Goal: Information Seeking & Learning: Compare options

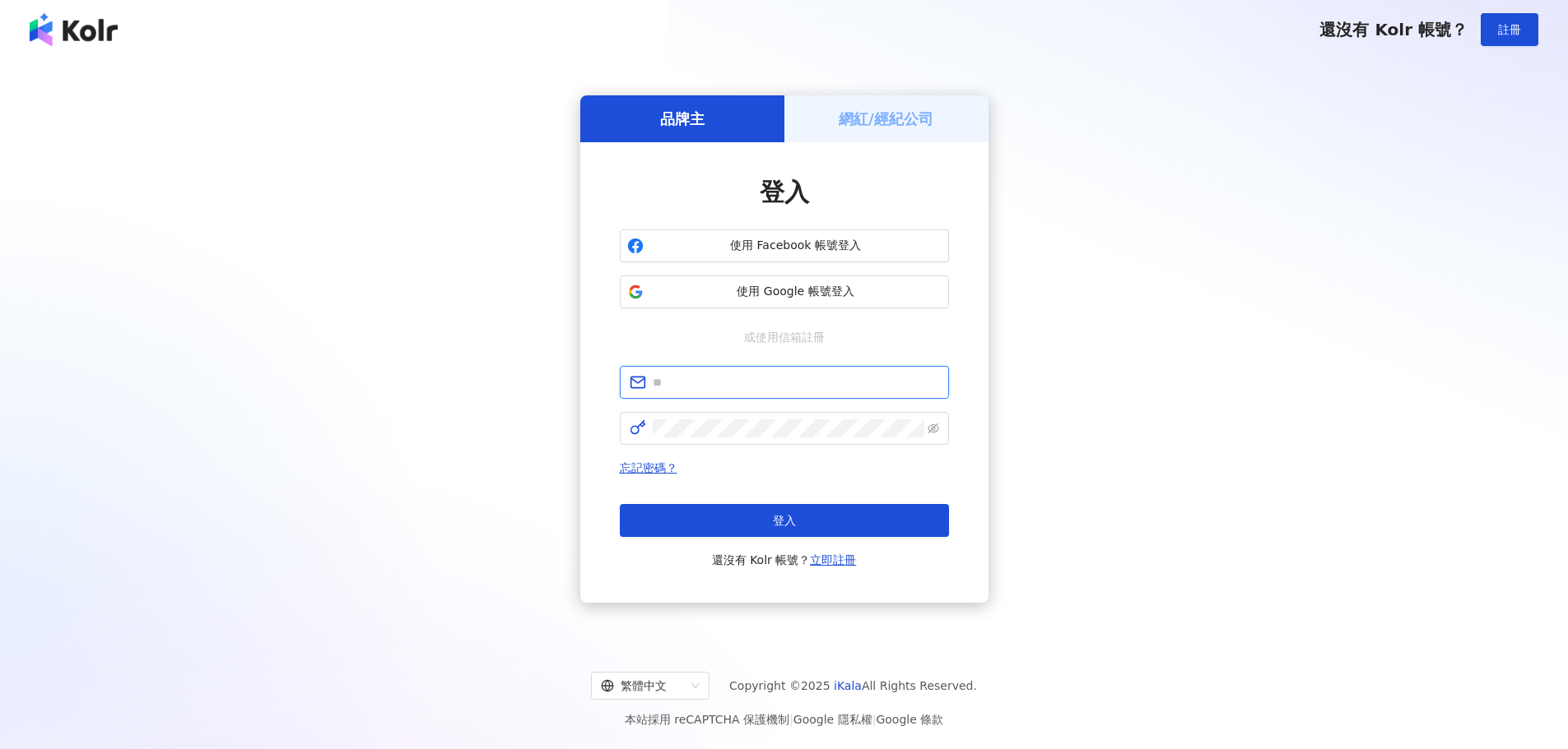
click at [701, 382] on input "text" at bounding box center [796, 382] width 286 height 18
type input "**********"
click button "登入" at bounding box center [784, 521] width 329 height 33
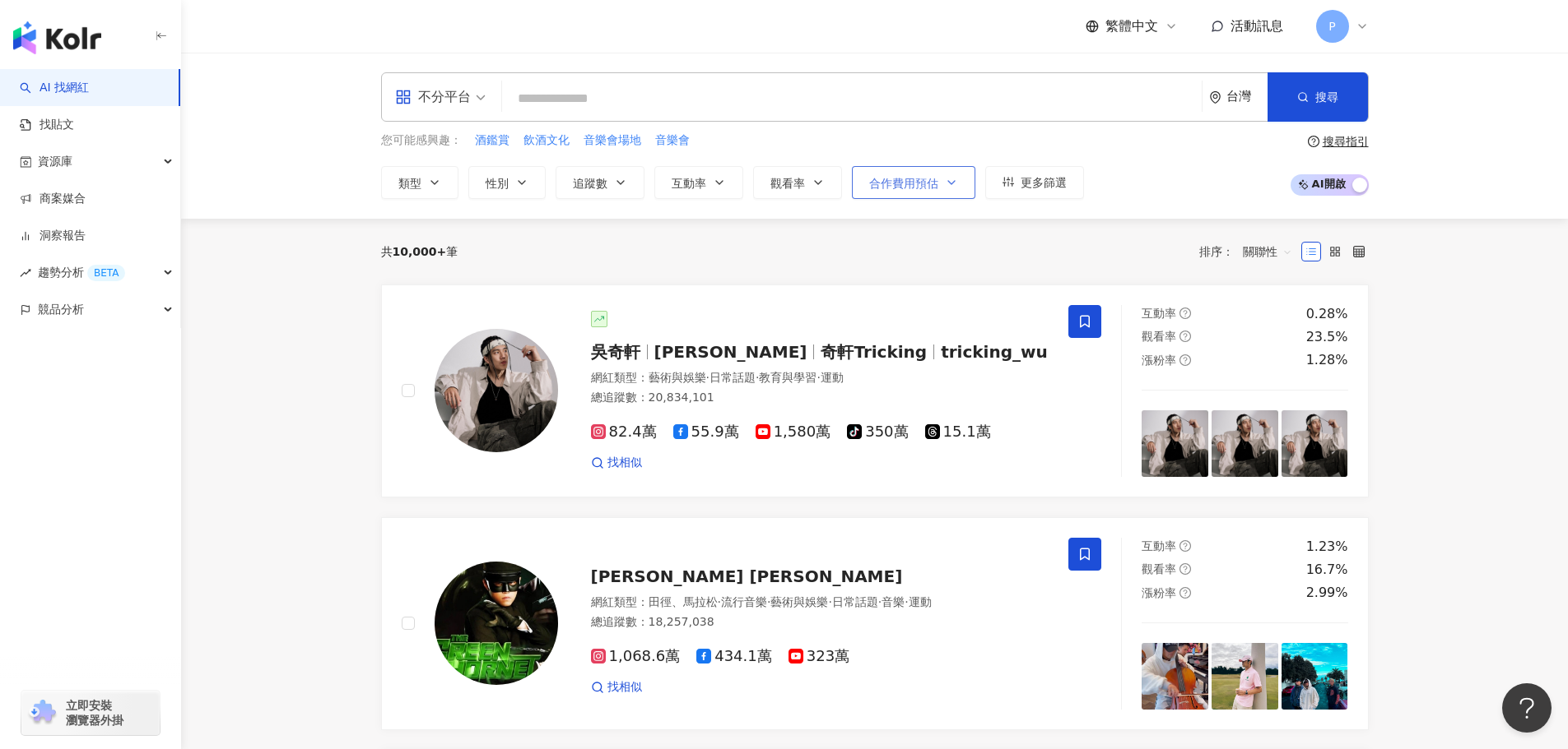
click at [903, 179] on span "合作費用預估" at bounding box center [904, 183] width 69 height 13
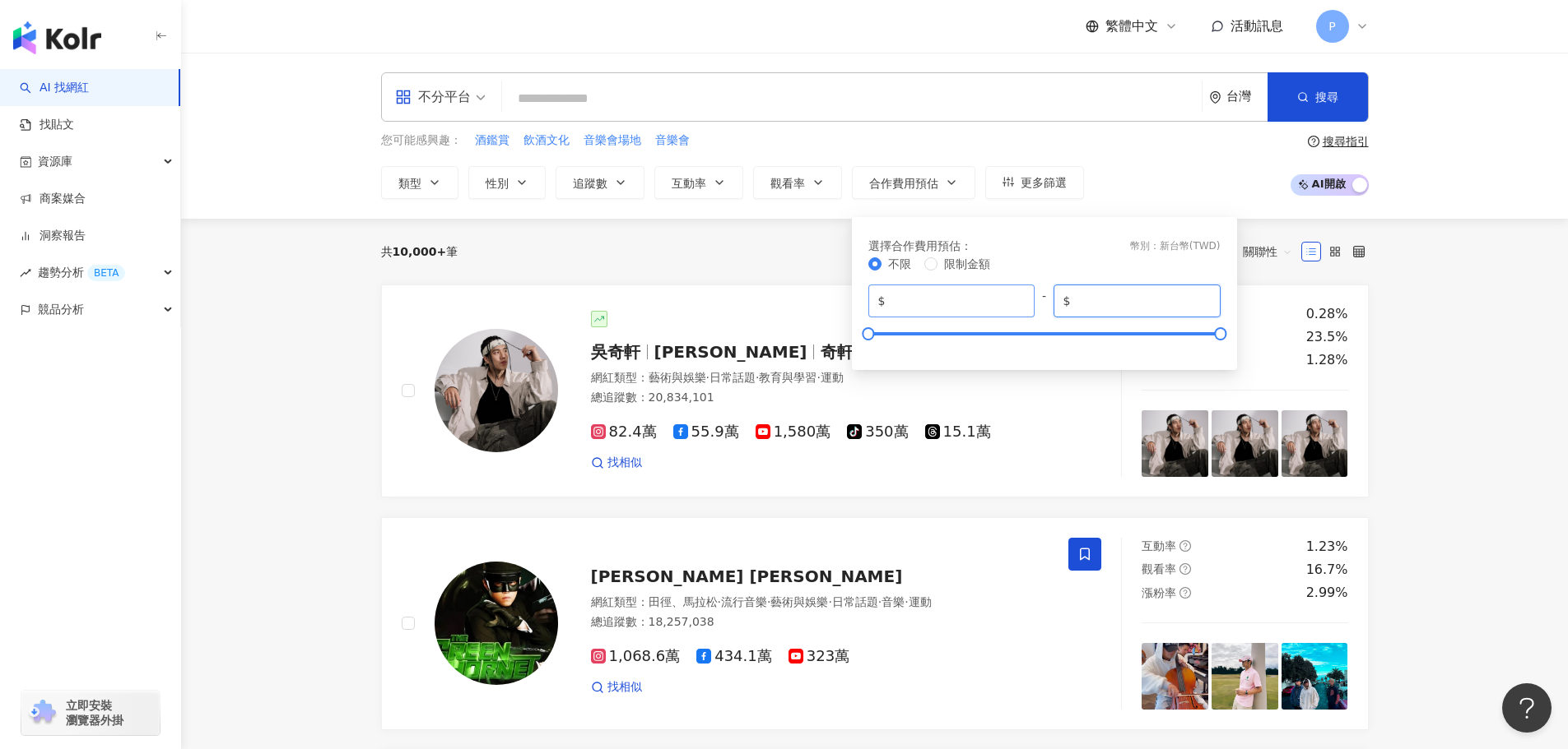
drag, startPoint x: 1148, startPoint y: 301, endPoint x: 1007, endPoint y: 297, distance: 141.1
click at [1007, 297] on div "$ * - $ *******" at bounding box center [1043, 301] width 352 height 33
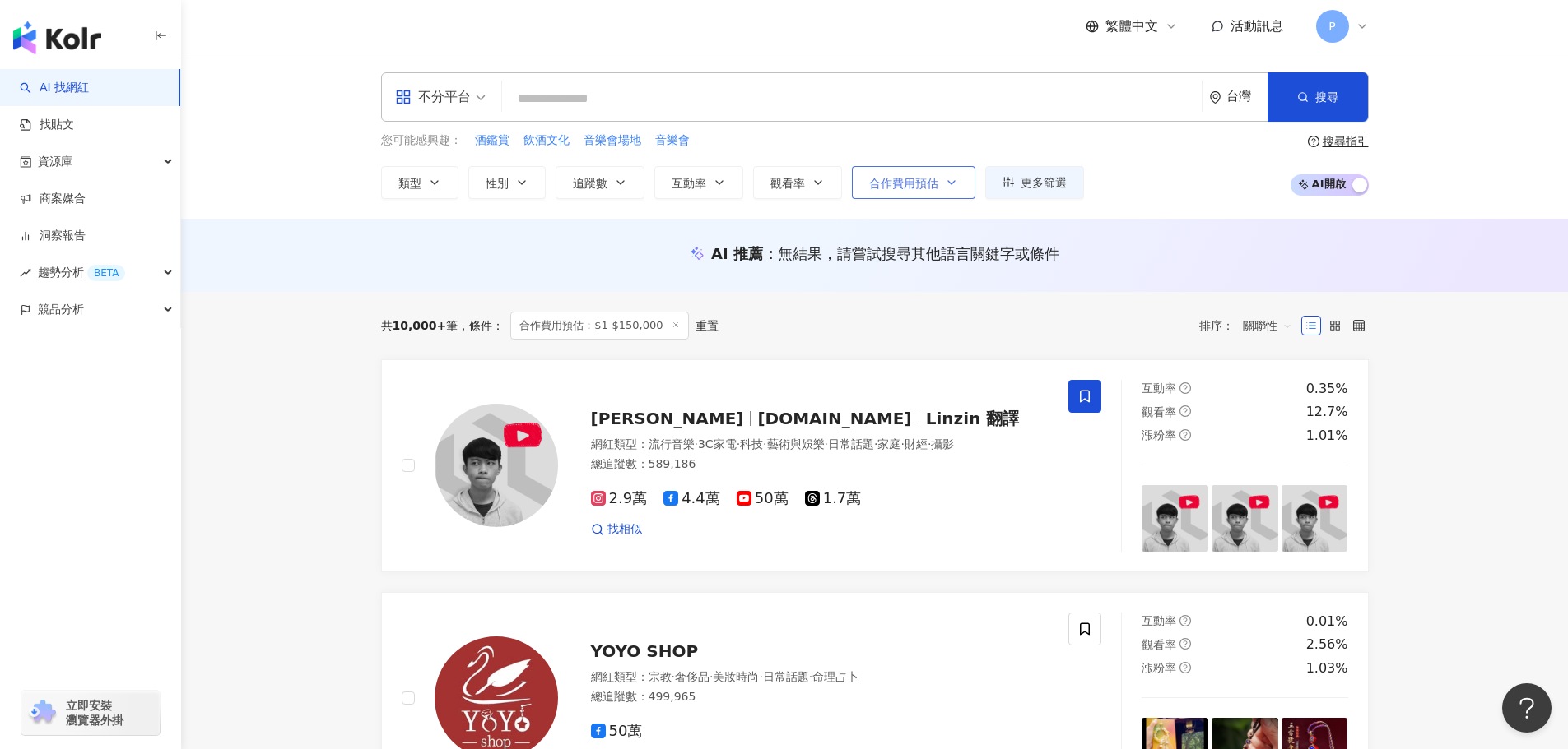
click at [942, 179] on button "合作費用預估" at bounding box center [913, 182] width 123 height 33
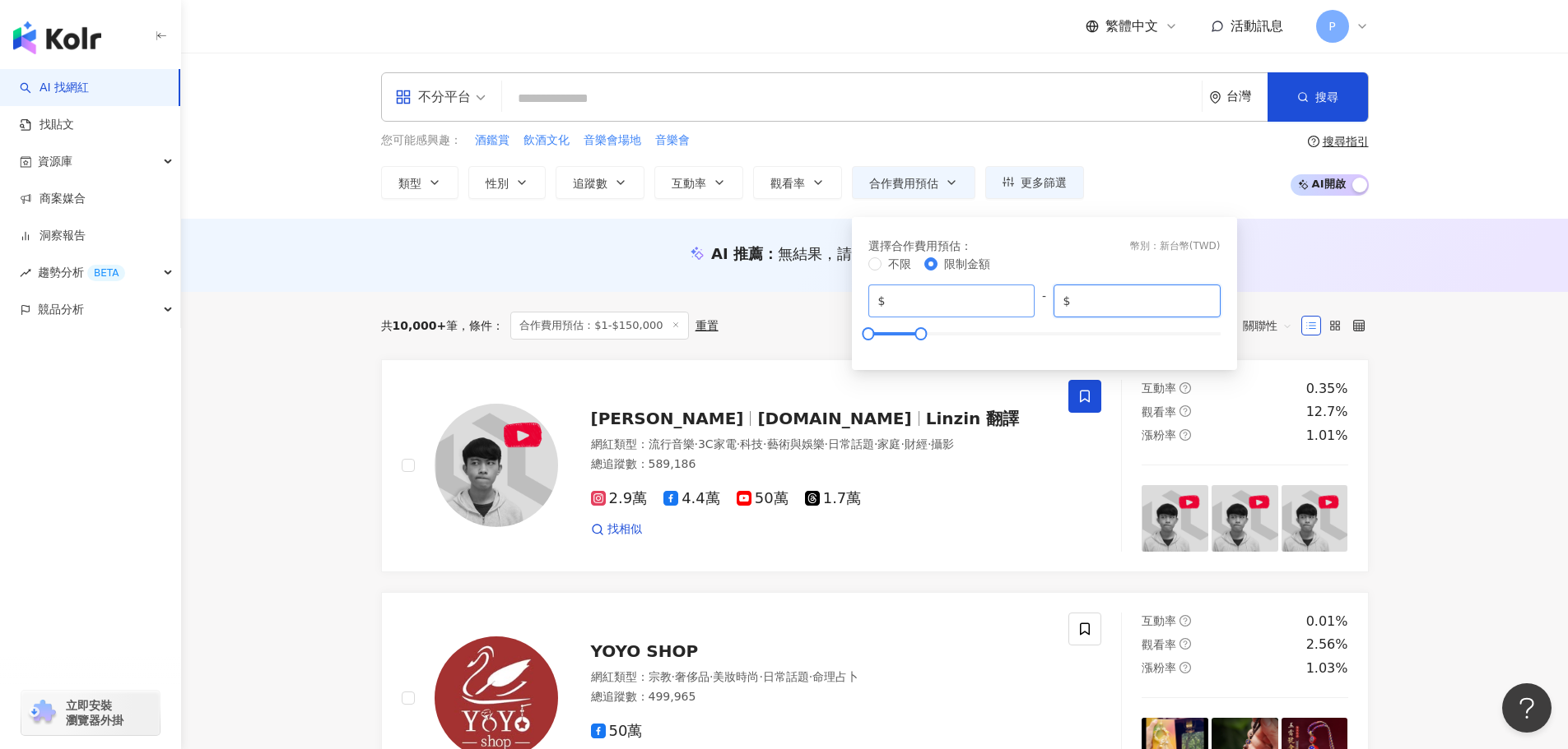
drag, startPoint x: 1146, startPoint y: 299, endPoint x: 941, endPoint y: 295, distance: 205.0
click at [941, 295] on div "$ * - $ ******" at bounding box center [1043, 301] width 352 height 33
type input "******"
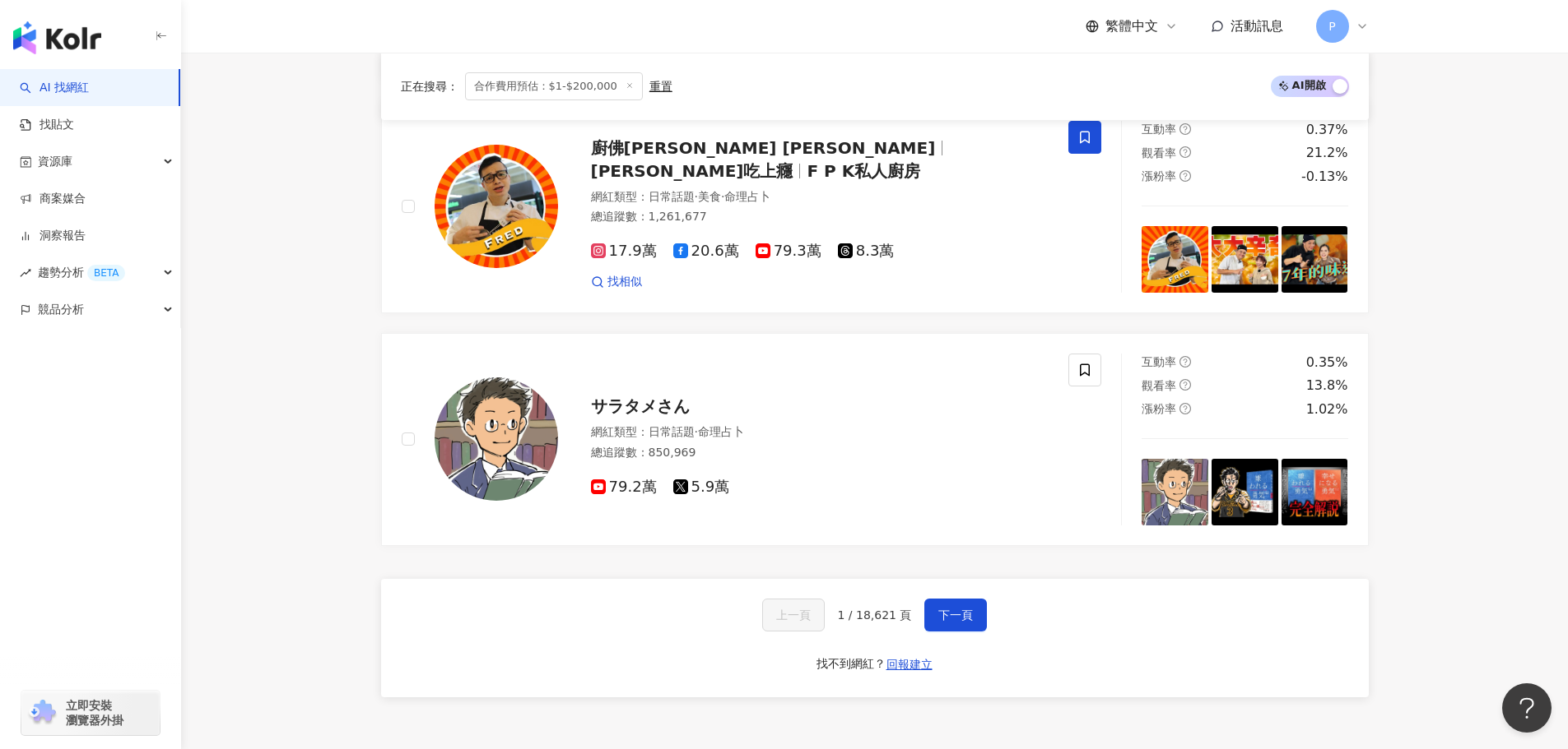
scroll to position [2633, 0]
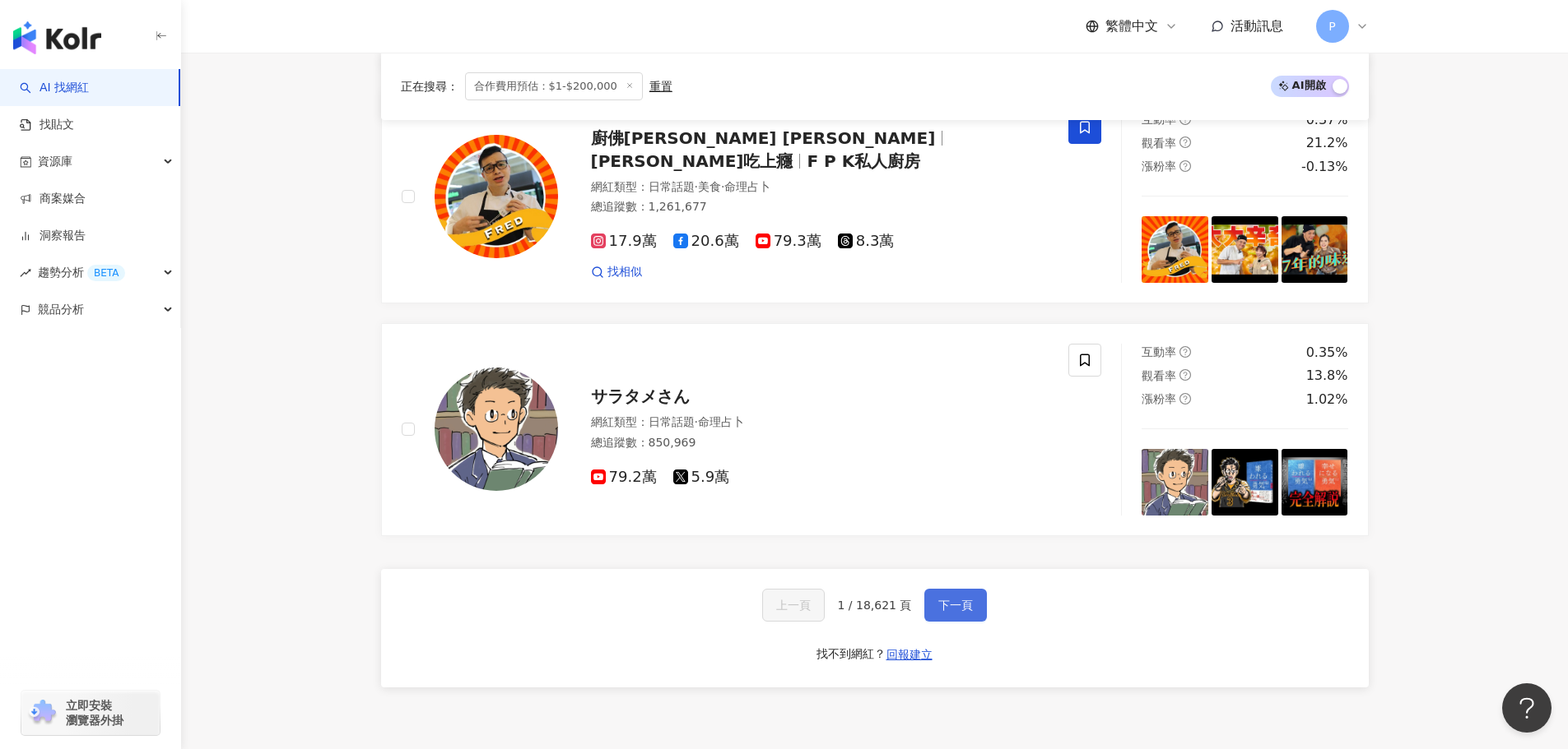
click at [946, 608] on span "下一頁" at bounding box center [956, 605] width 35 height 13
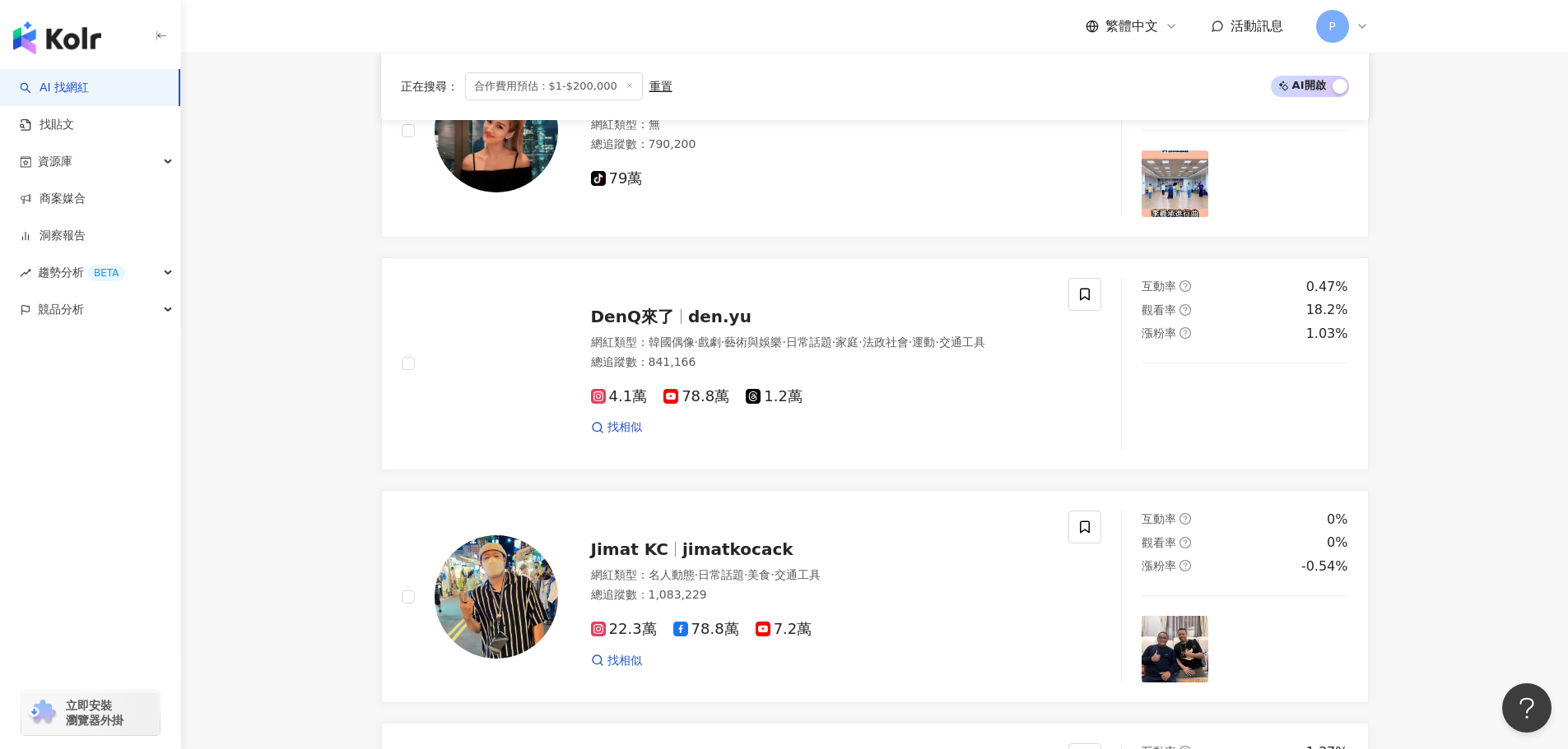
scroll to position [2597, 0]
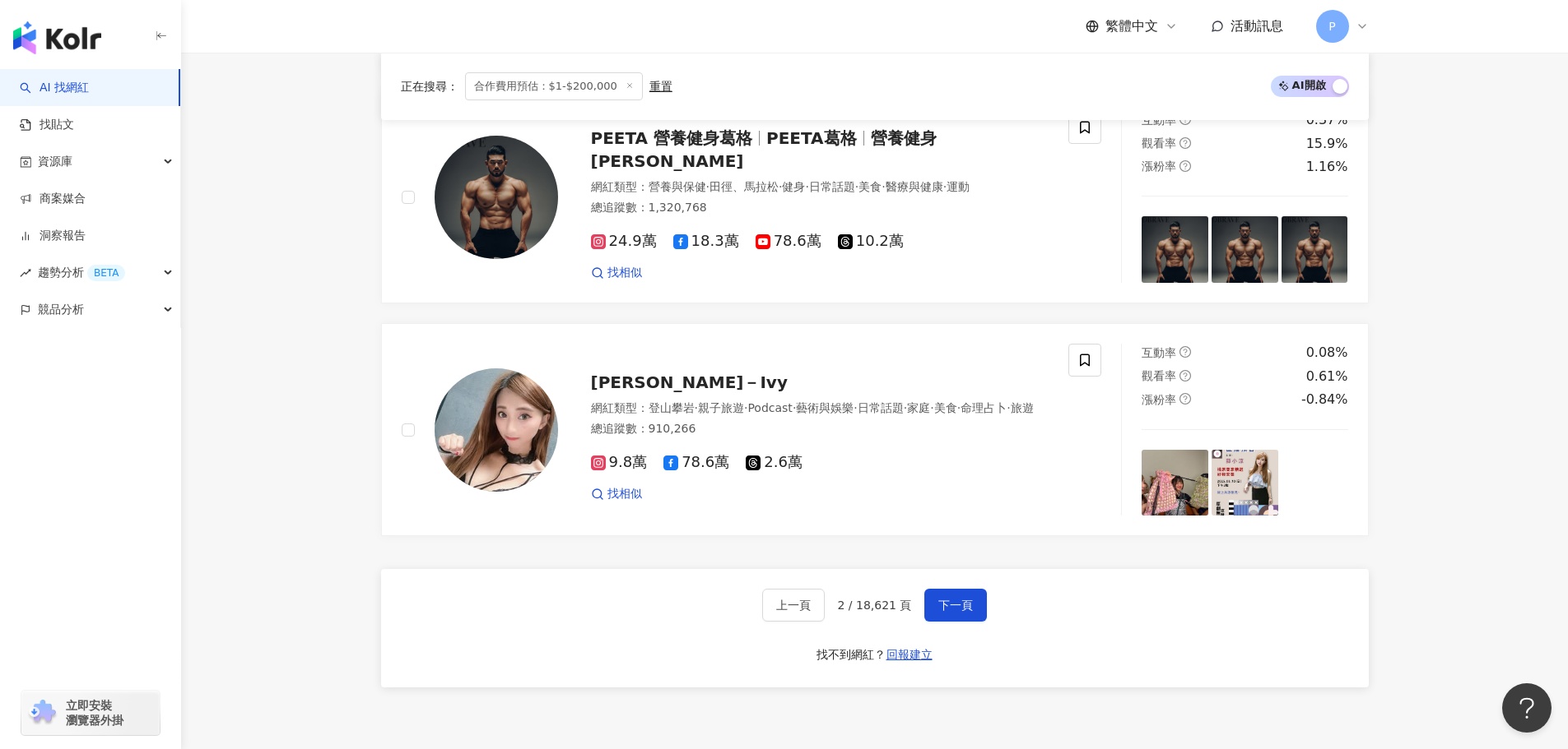
click at [958, 609] on span "下一頁" at bounding box center [956, 605] width 35 height 13
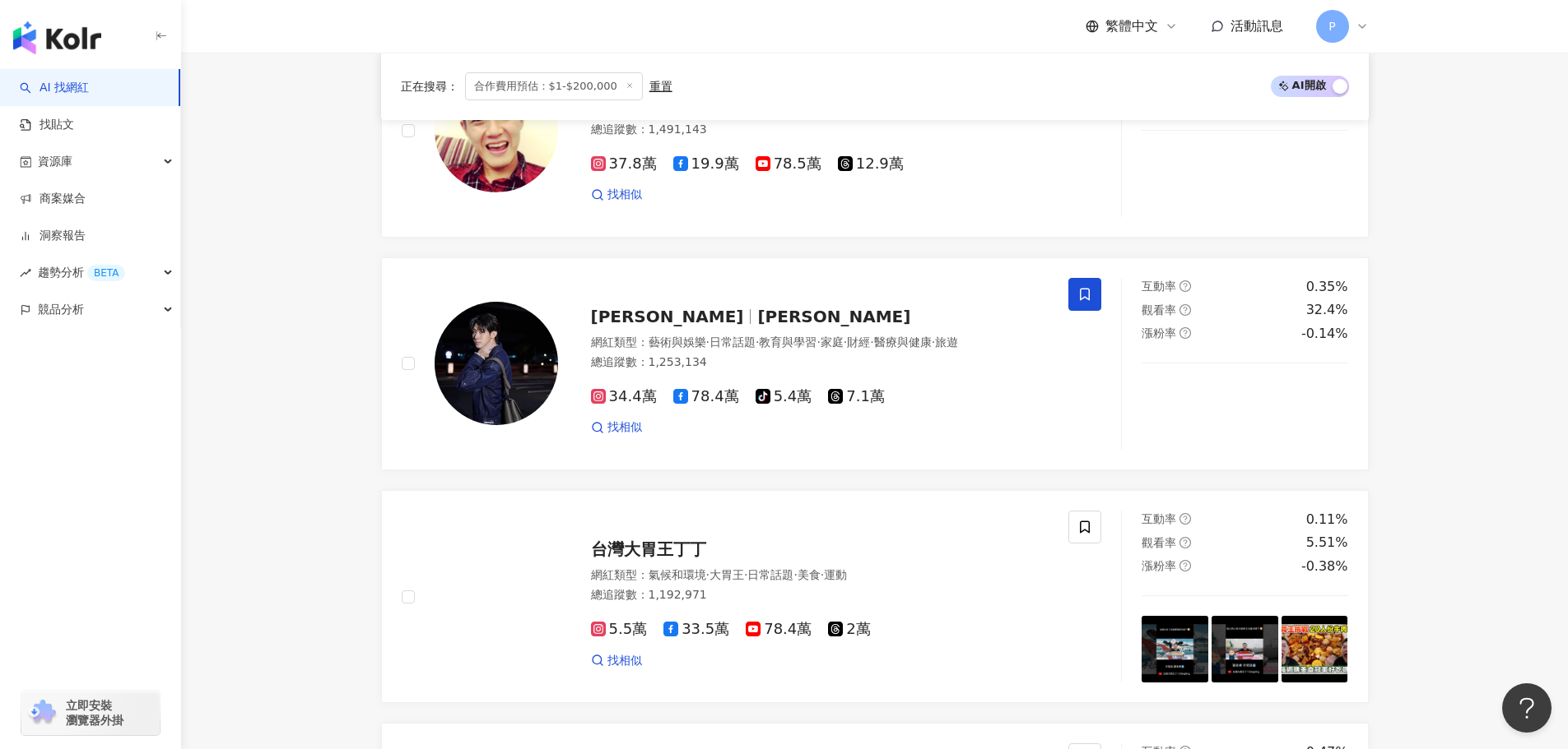
scroll to position [2737, 0]
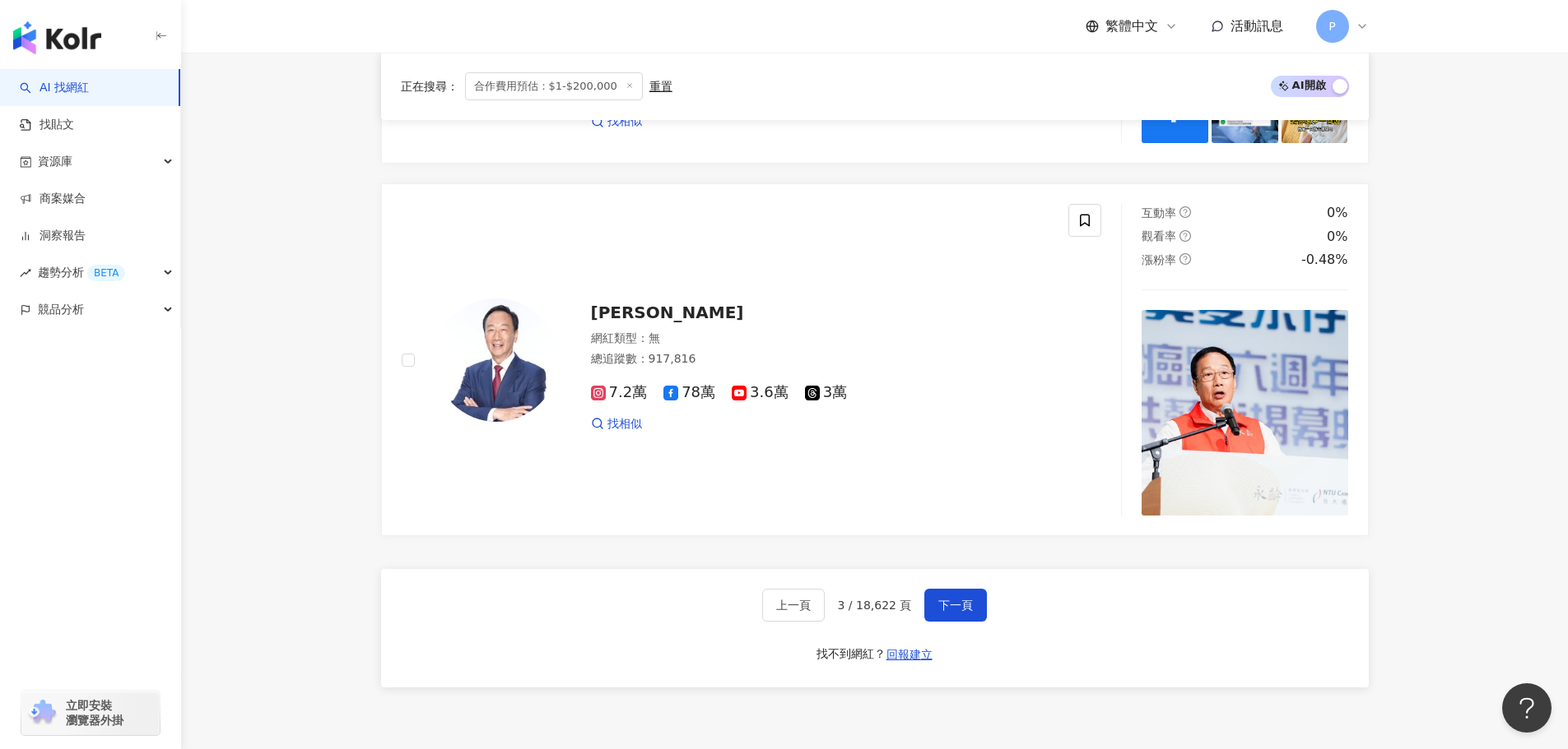
click at [956, 603] on span "下一頁" at bounding box center [956, 605] width 35 height 13
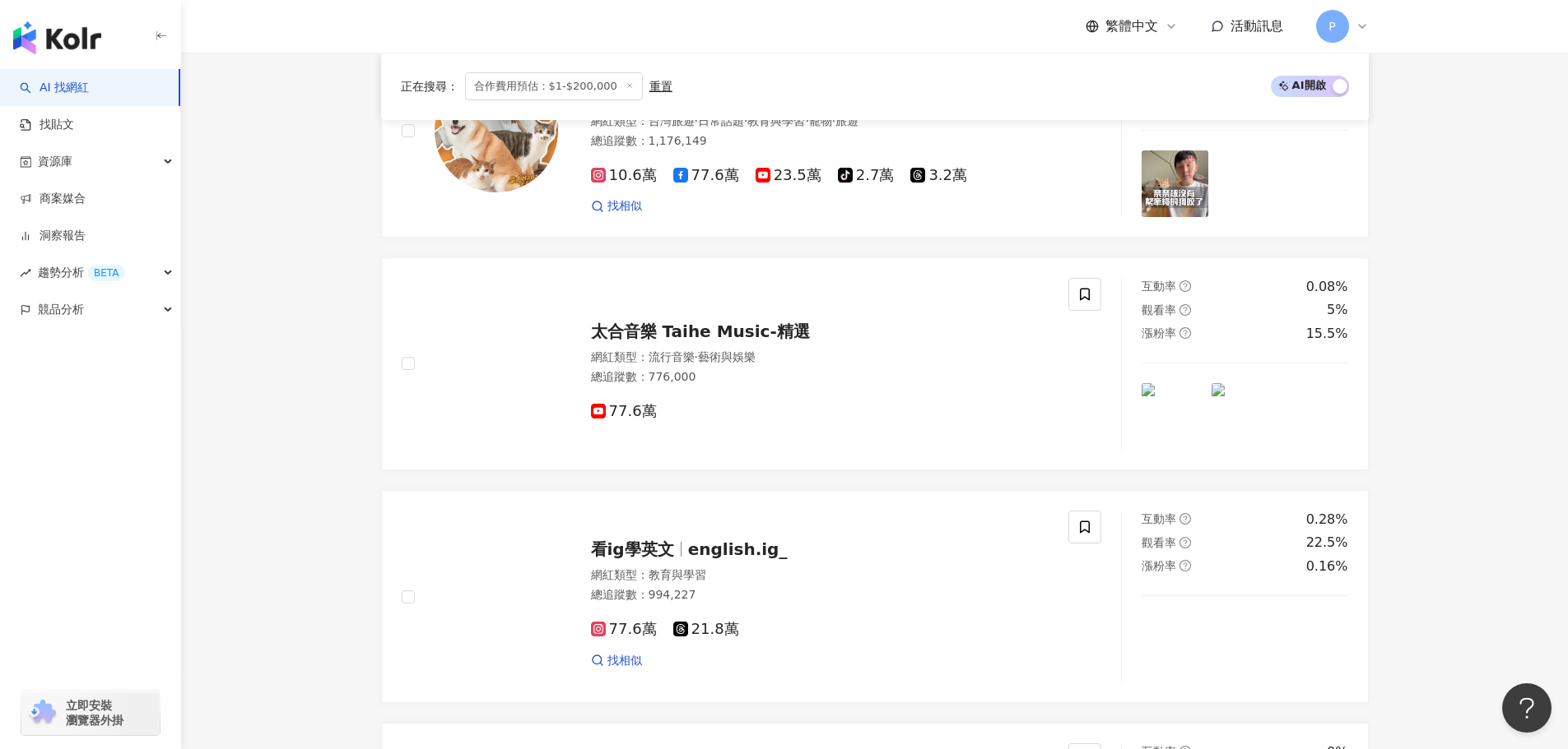
scroll to position [2785, 0]
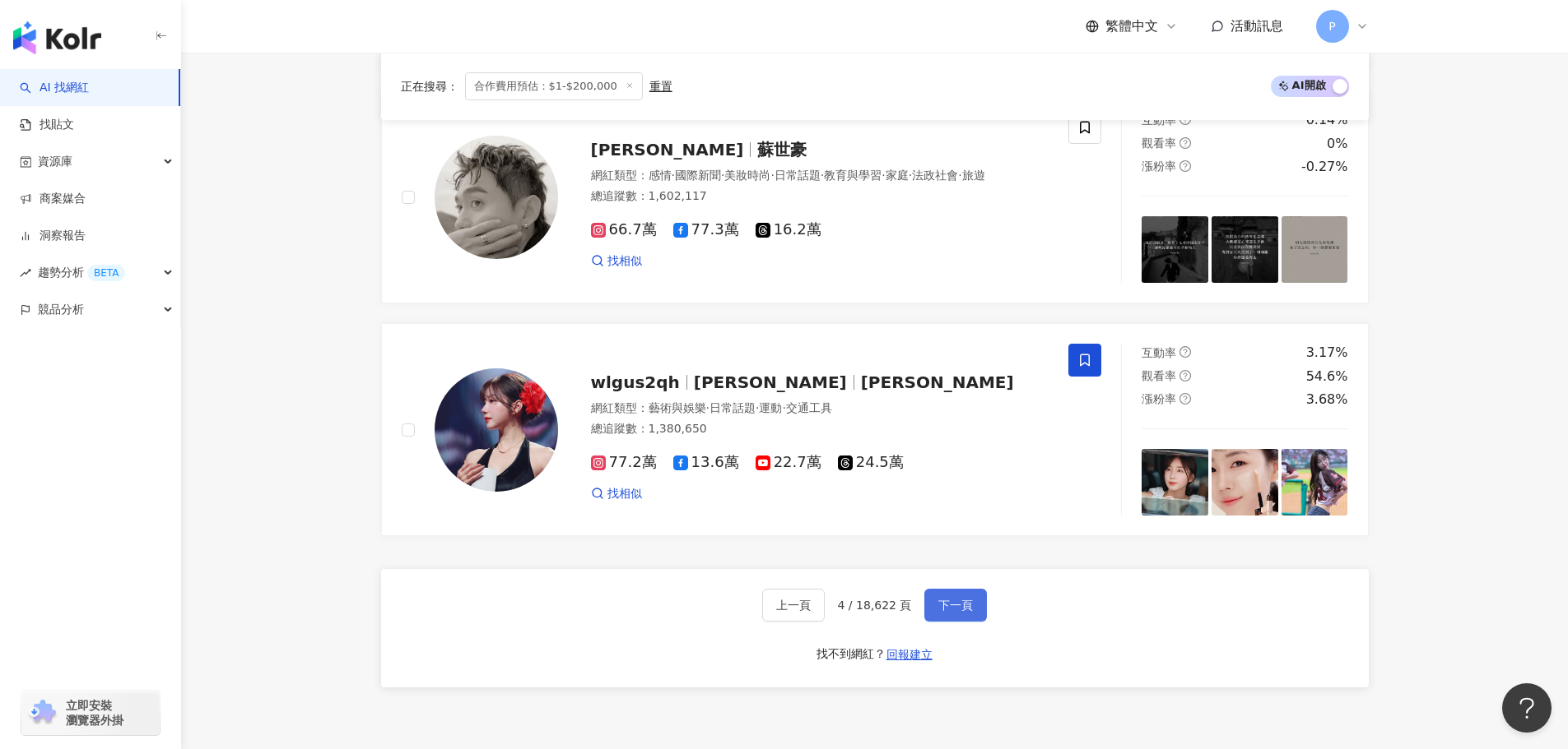
click at [945, 611] on span "下一頁" at bounding box center [956, 605] width 35 height 13
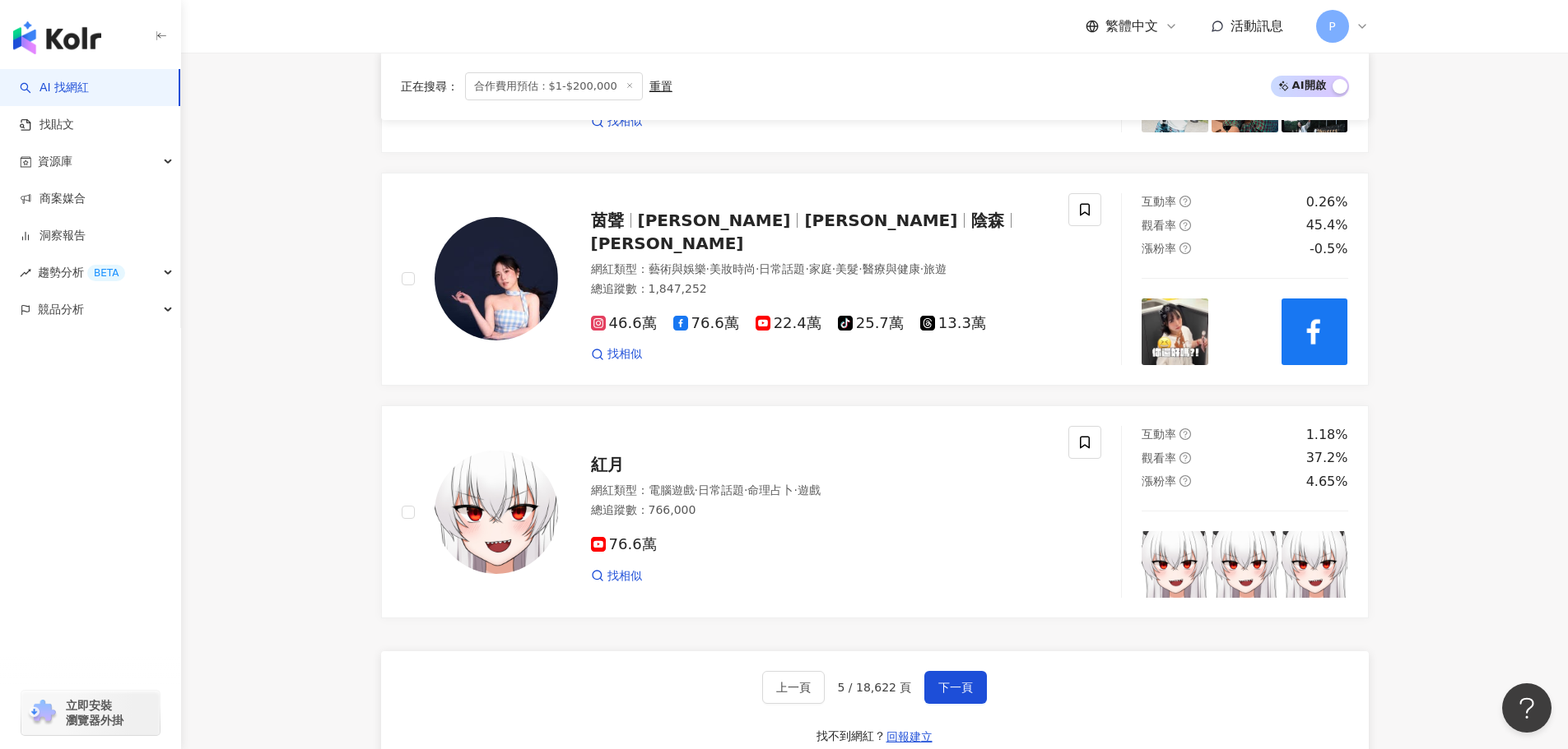
scroll to position [2899, 0]
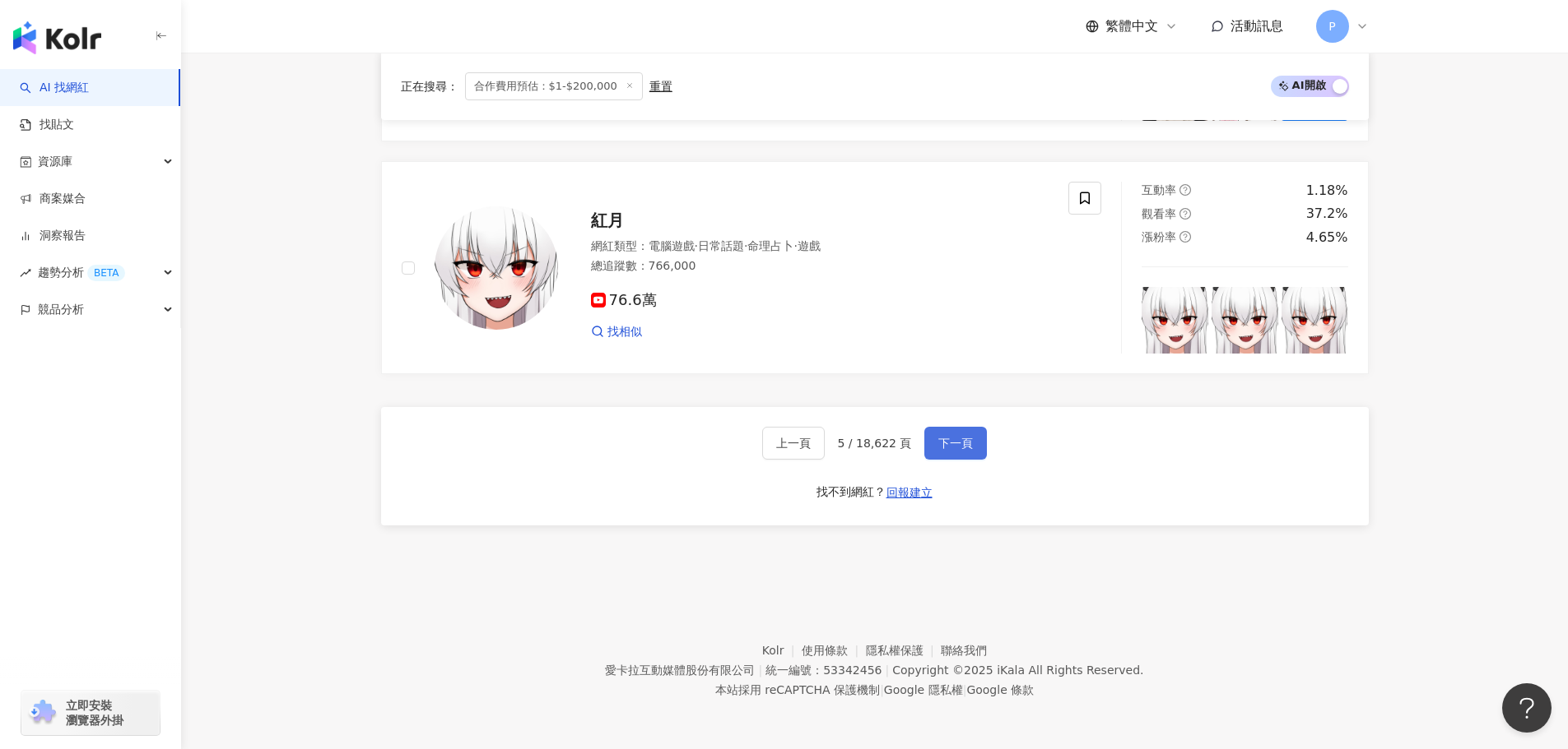
click at [960, 448] on span "下一頁" at bounding box center [956, 443] width 35 height 13
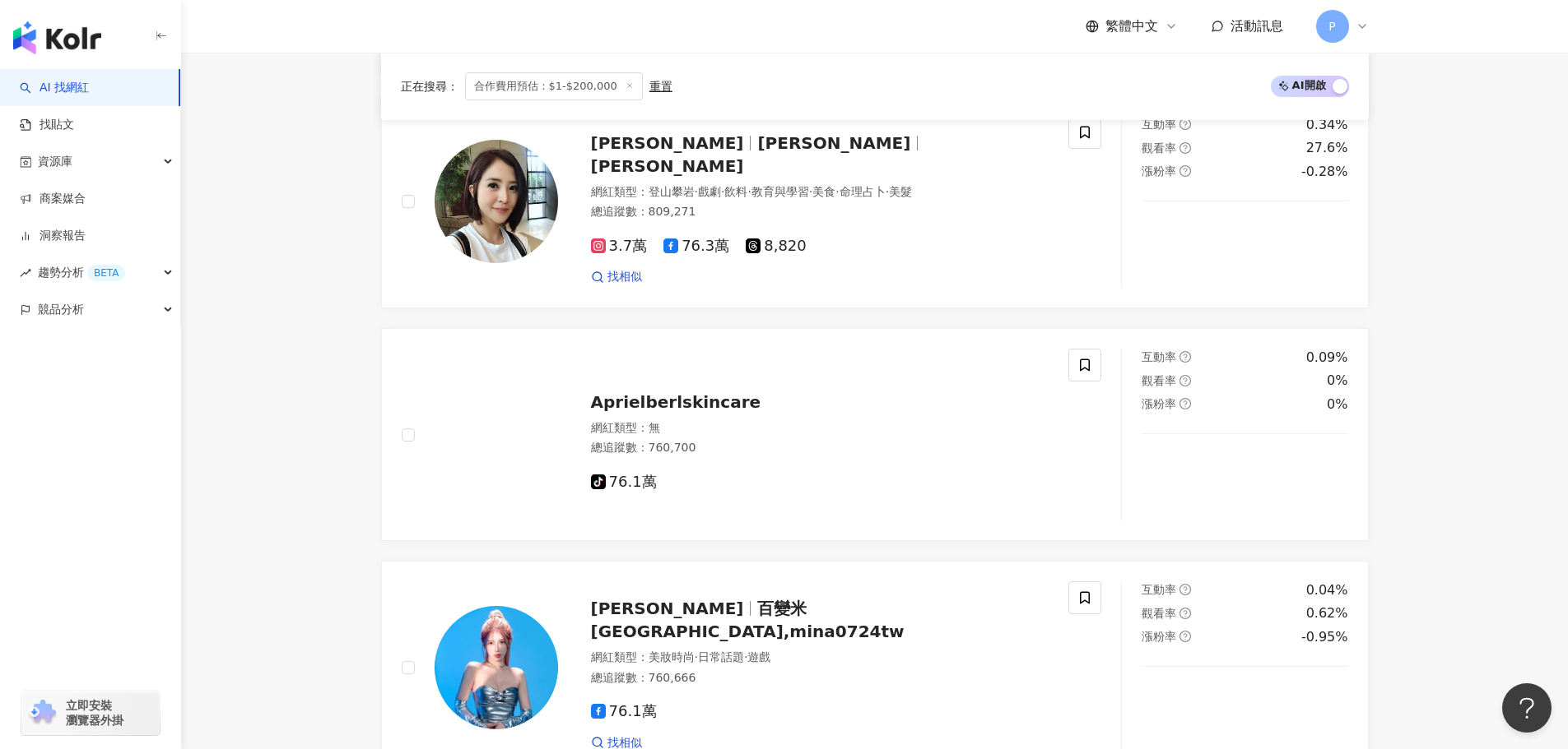
scroll to position [2808, 0]
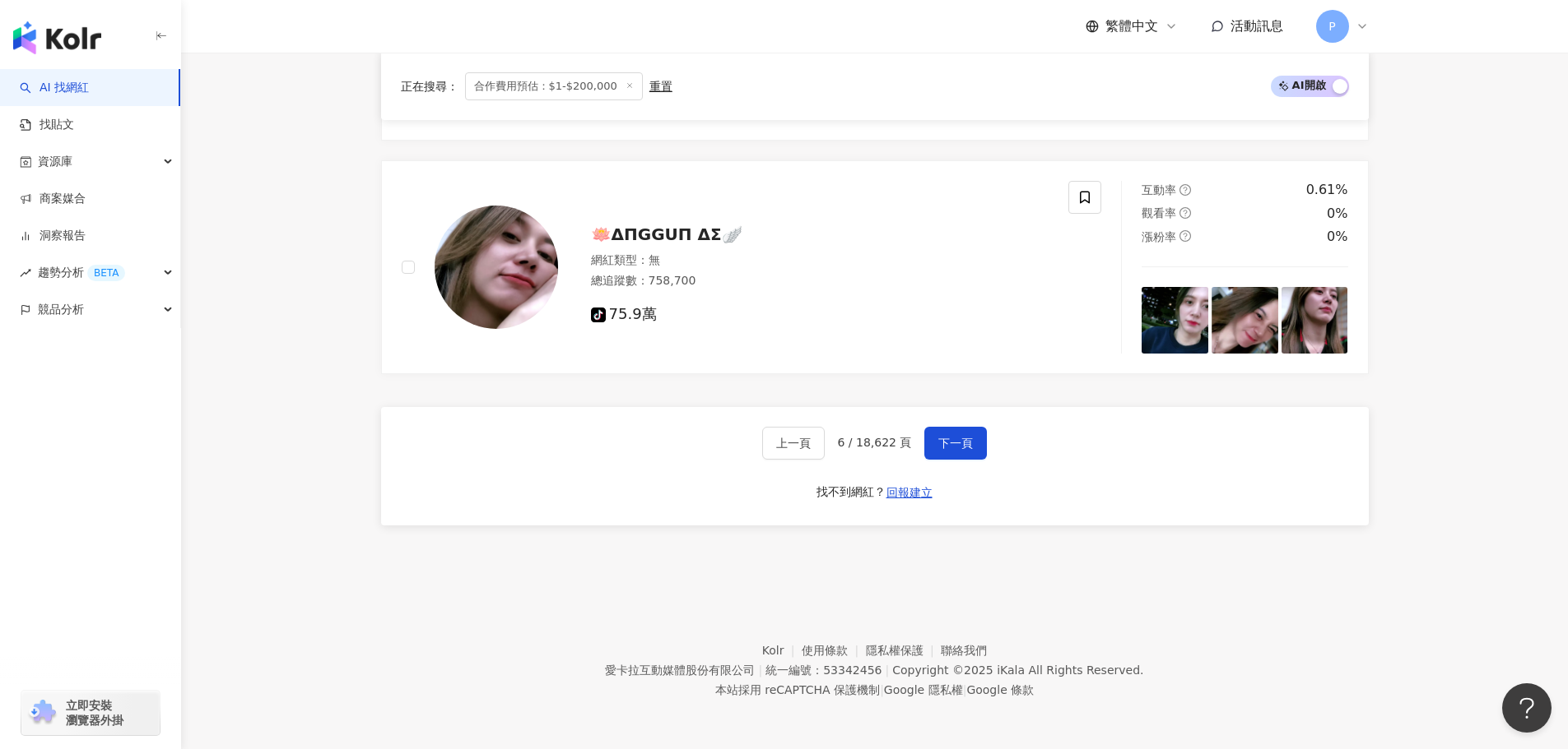
click at [964, 450] on span "下一頁" at bounding box center [956, 443] width 35 height 13
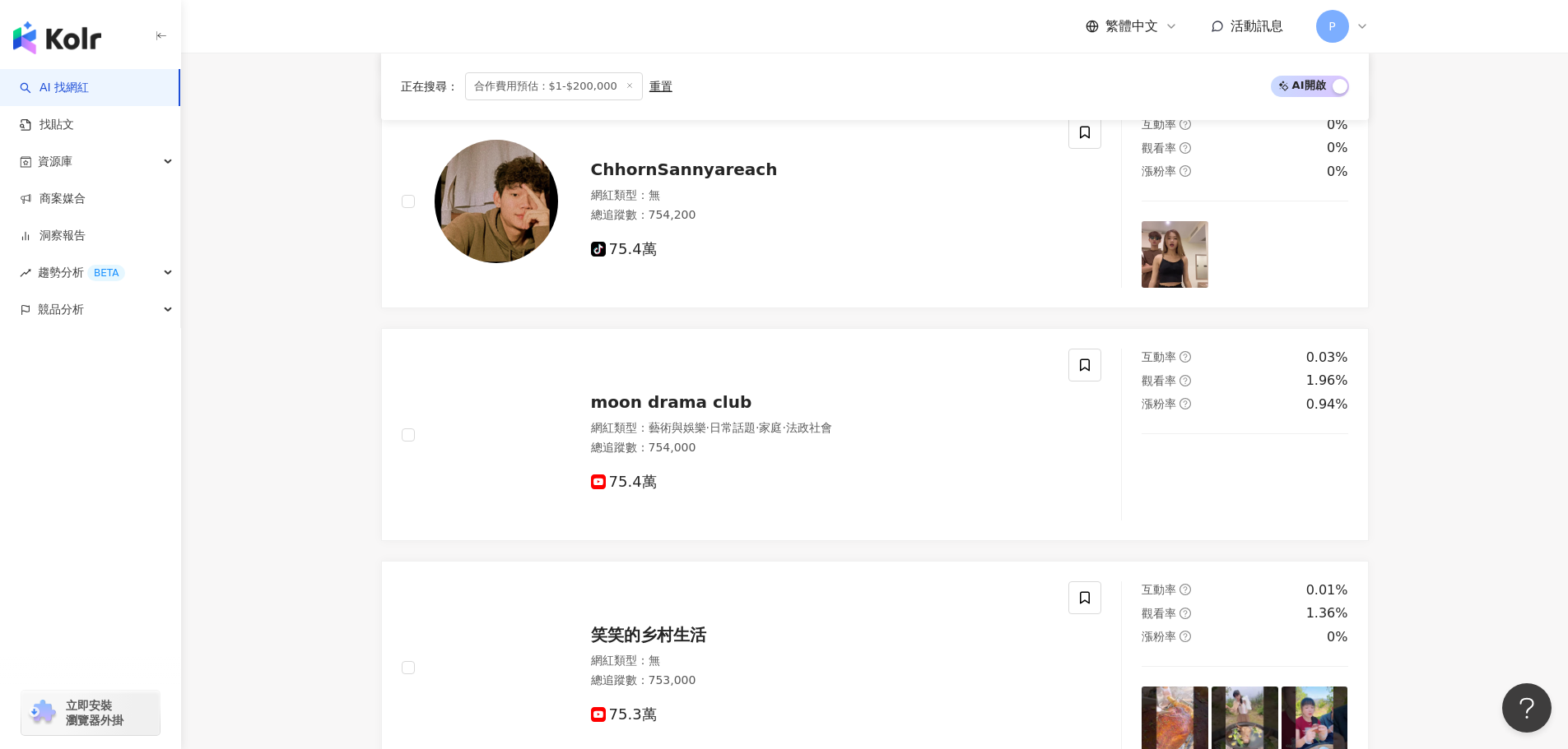
scroll to position [2759, 0]
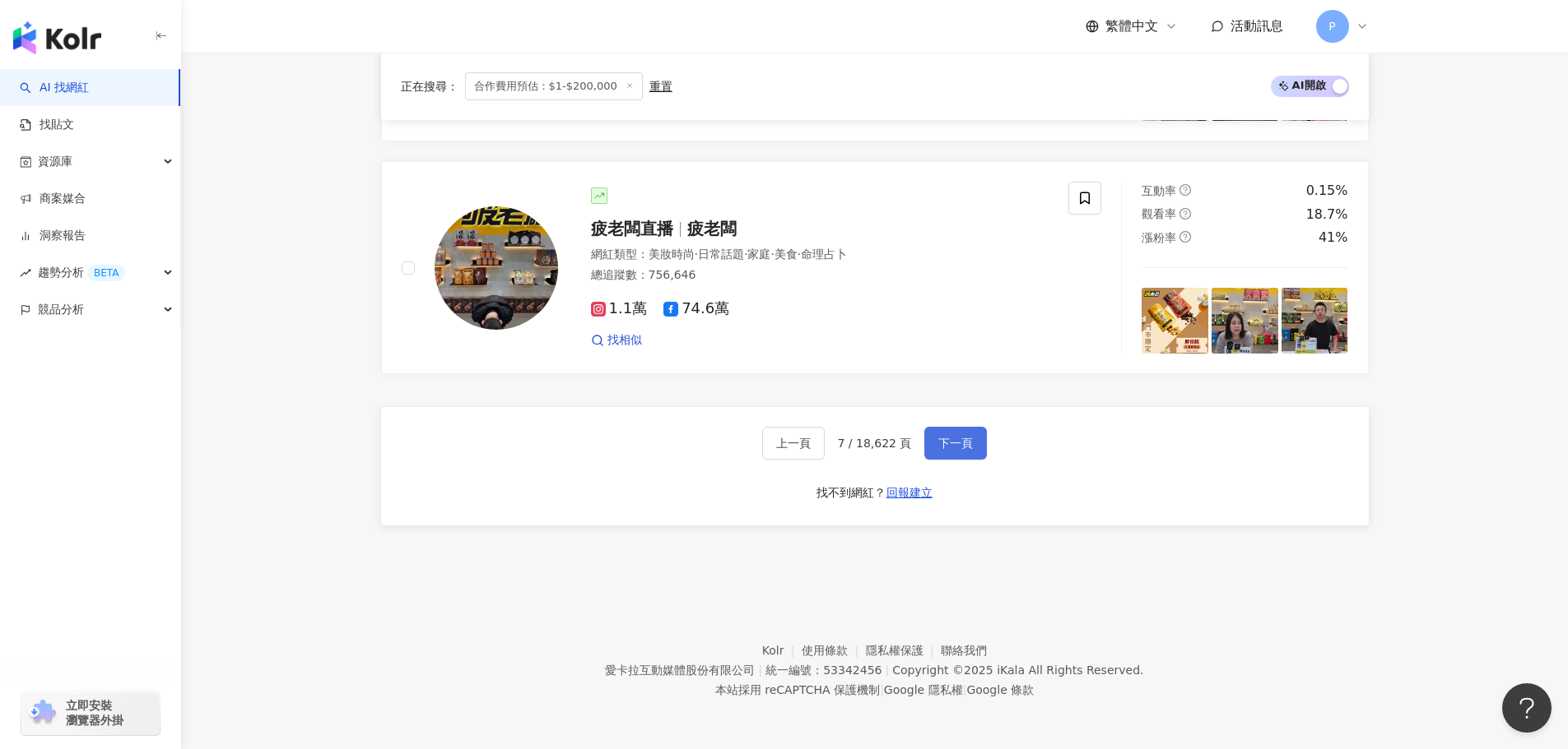
click at [970, 452] on button "下一頁" at bounding box center [955, 443] width 63 height 33
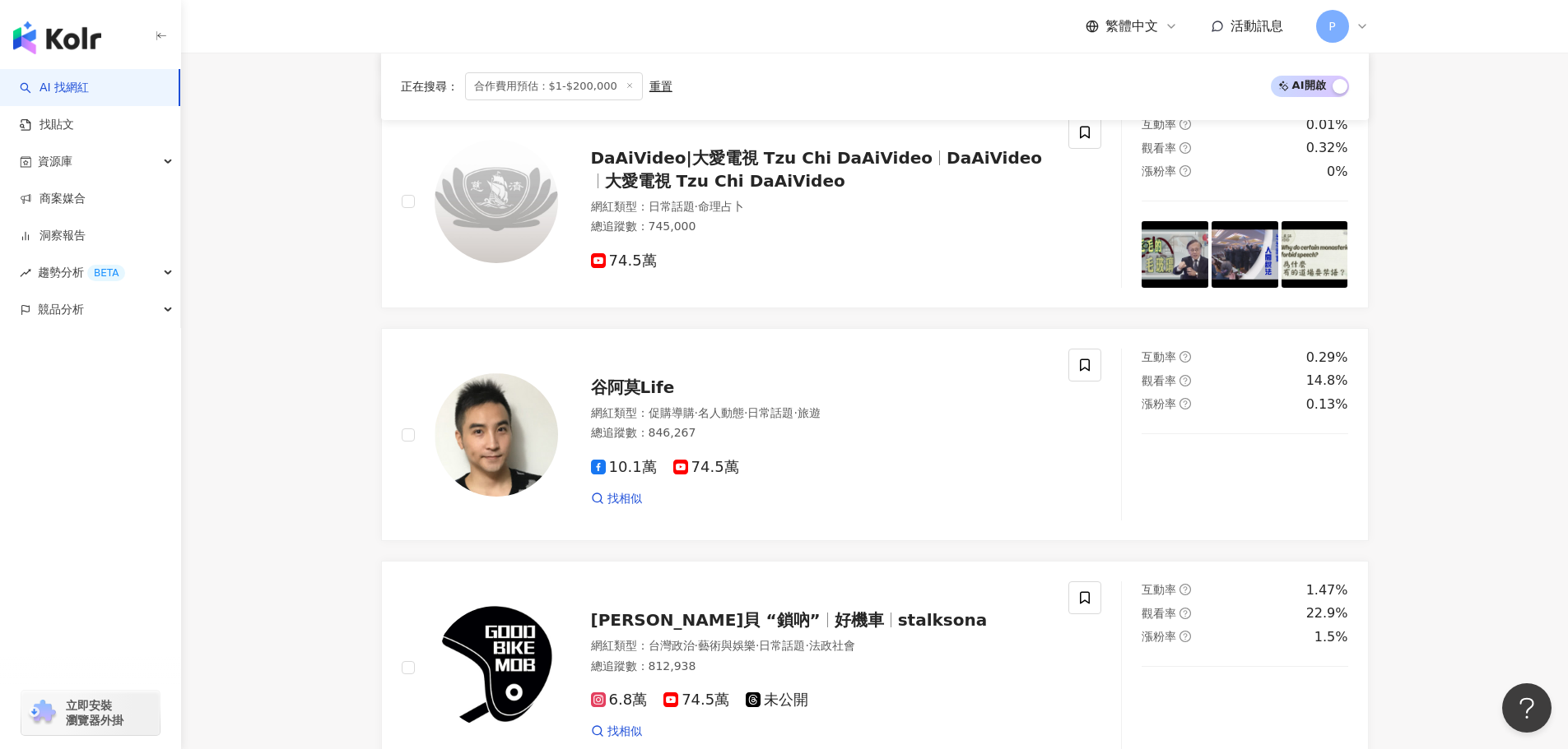
scroll to position [2574, 0]
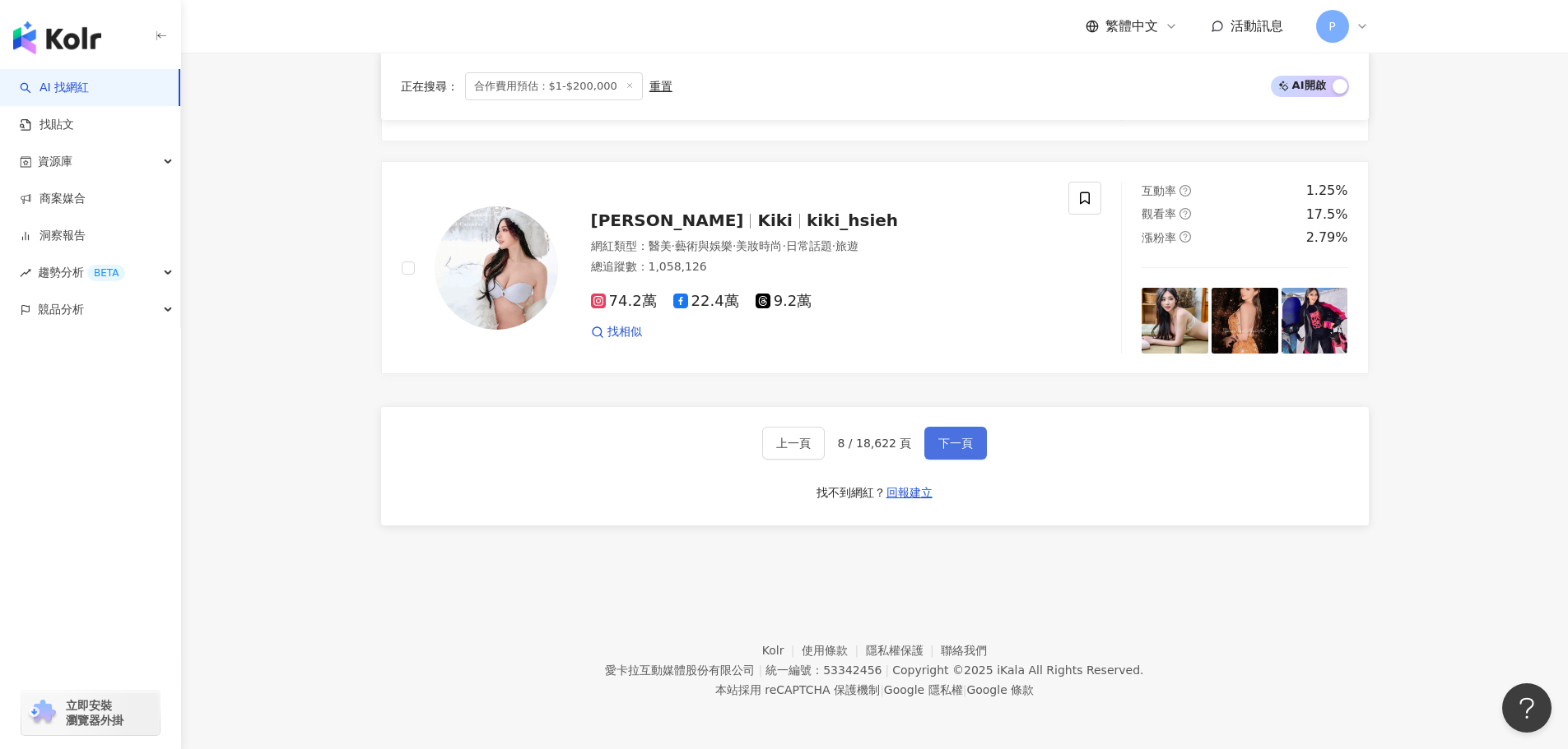
click at [961, 450] on span "下一頁" at bounding box center [956, 443] width 35 height 13
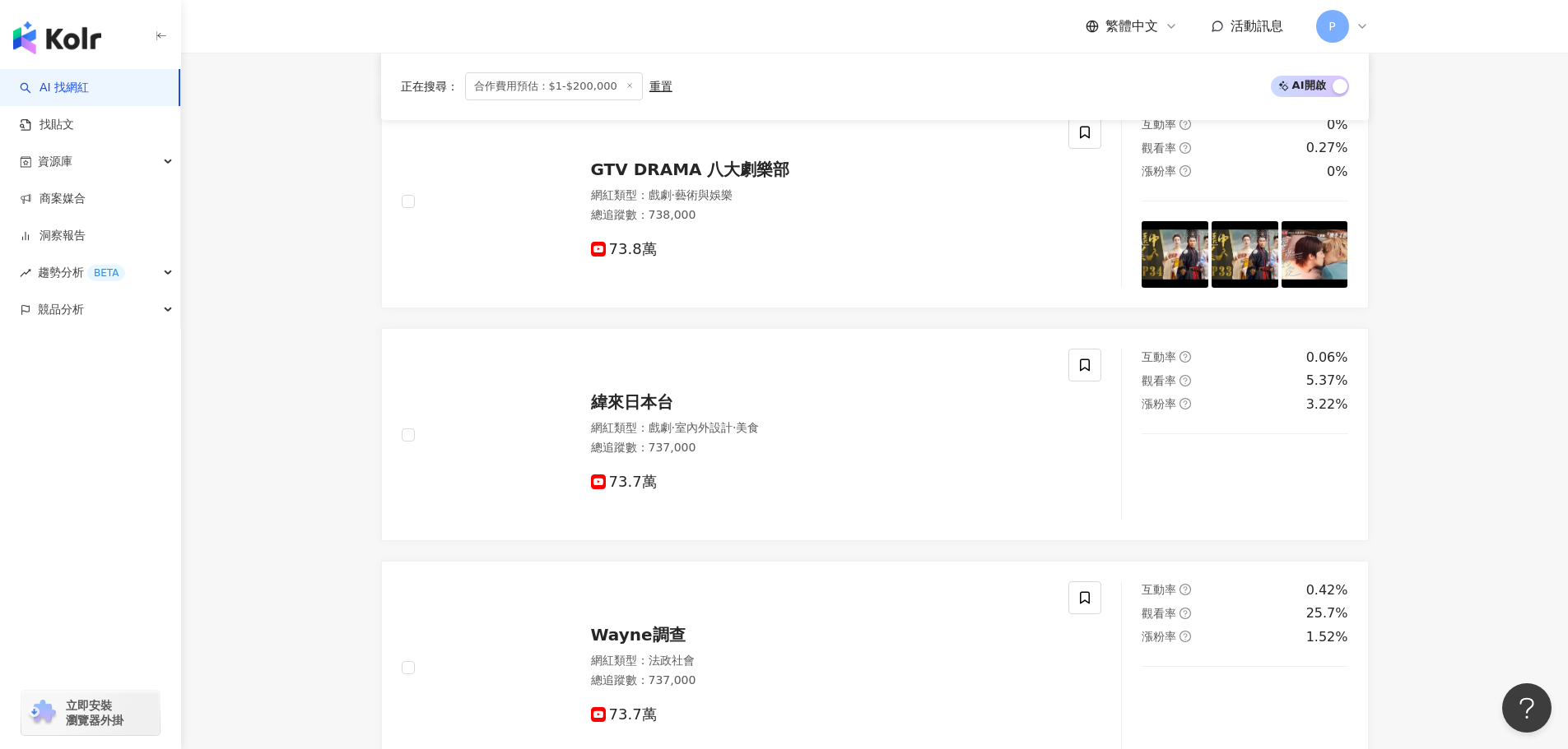
scroll to position [2899, 0]
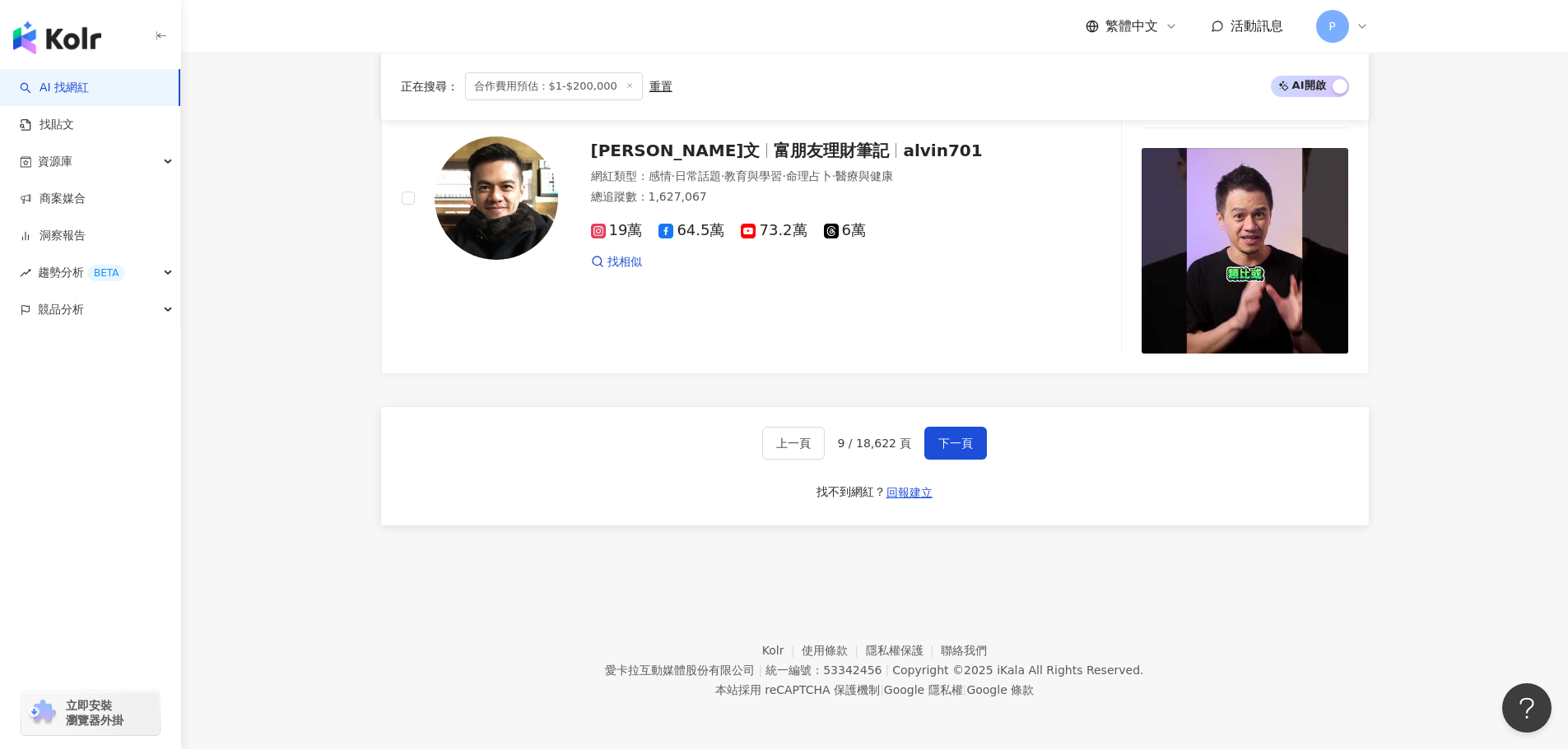
click at [962, 441] on span "下一頁" at bounding box center [956, 443] width 35 height 13
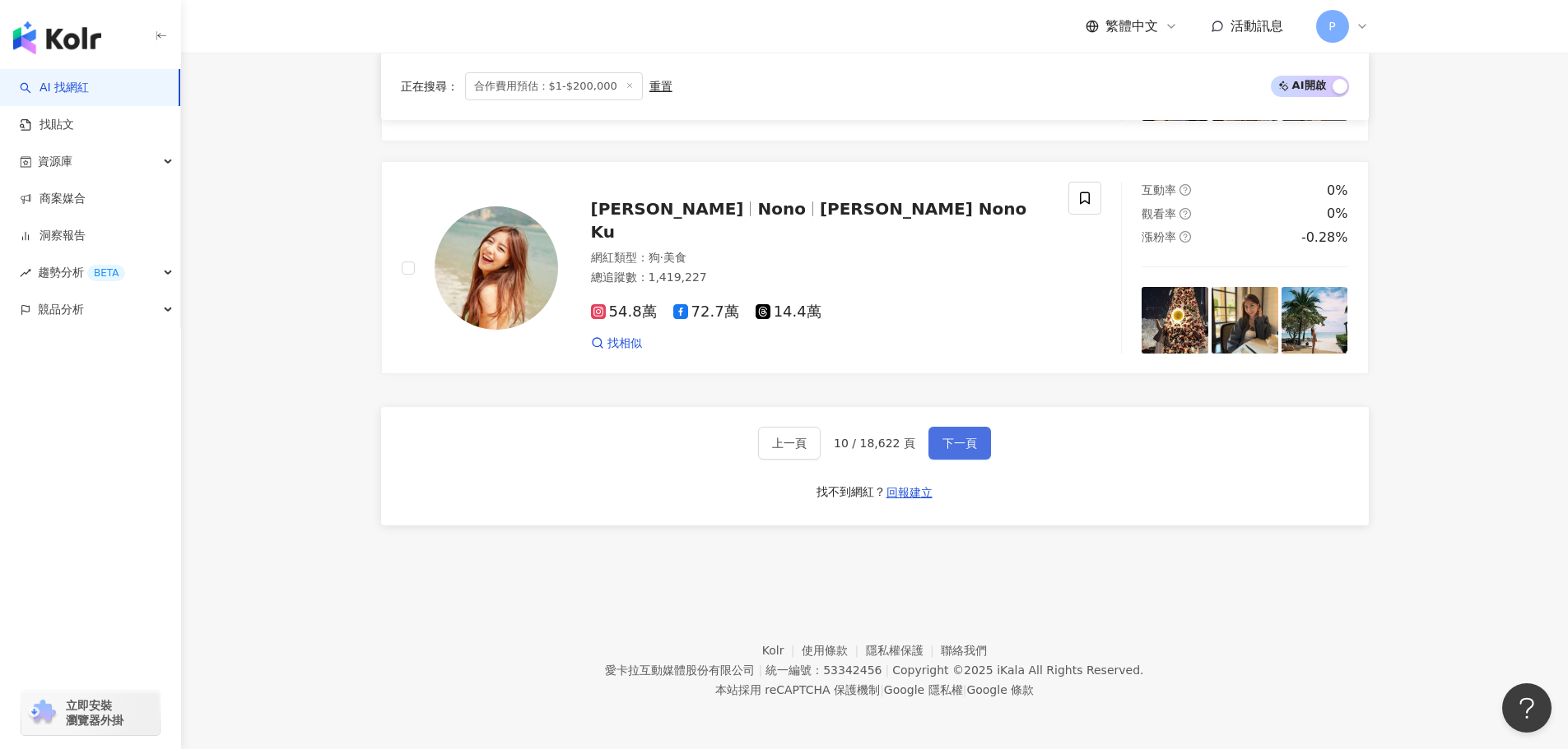
click at [948, 445] on span "下一頁" at bounding box center [960, 443] width 35 height 13
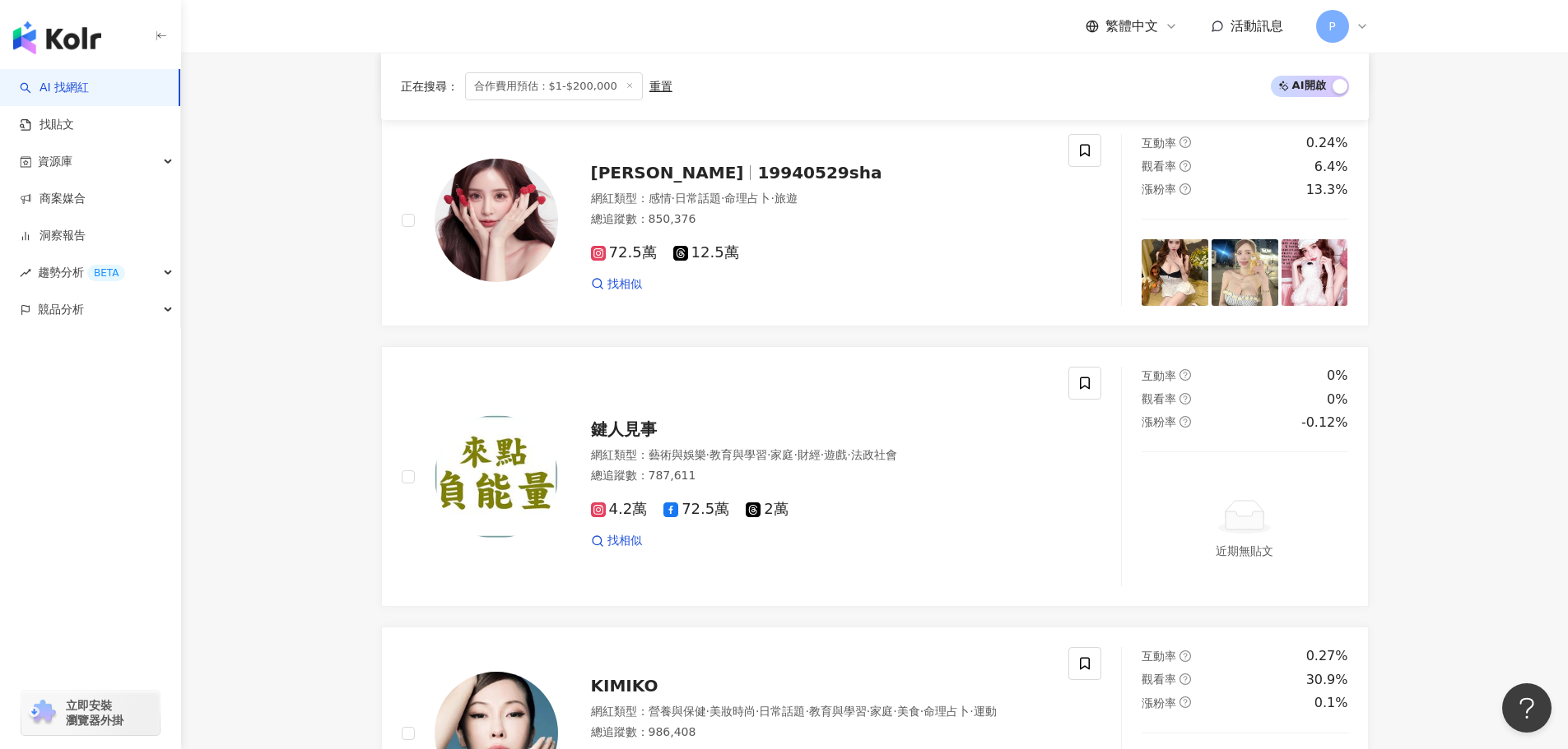
scroll to position [2845, 0]
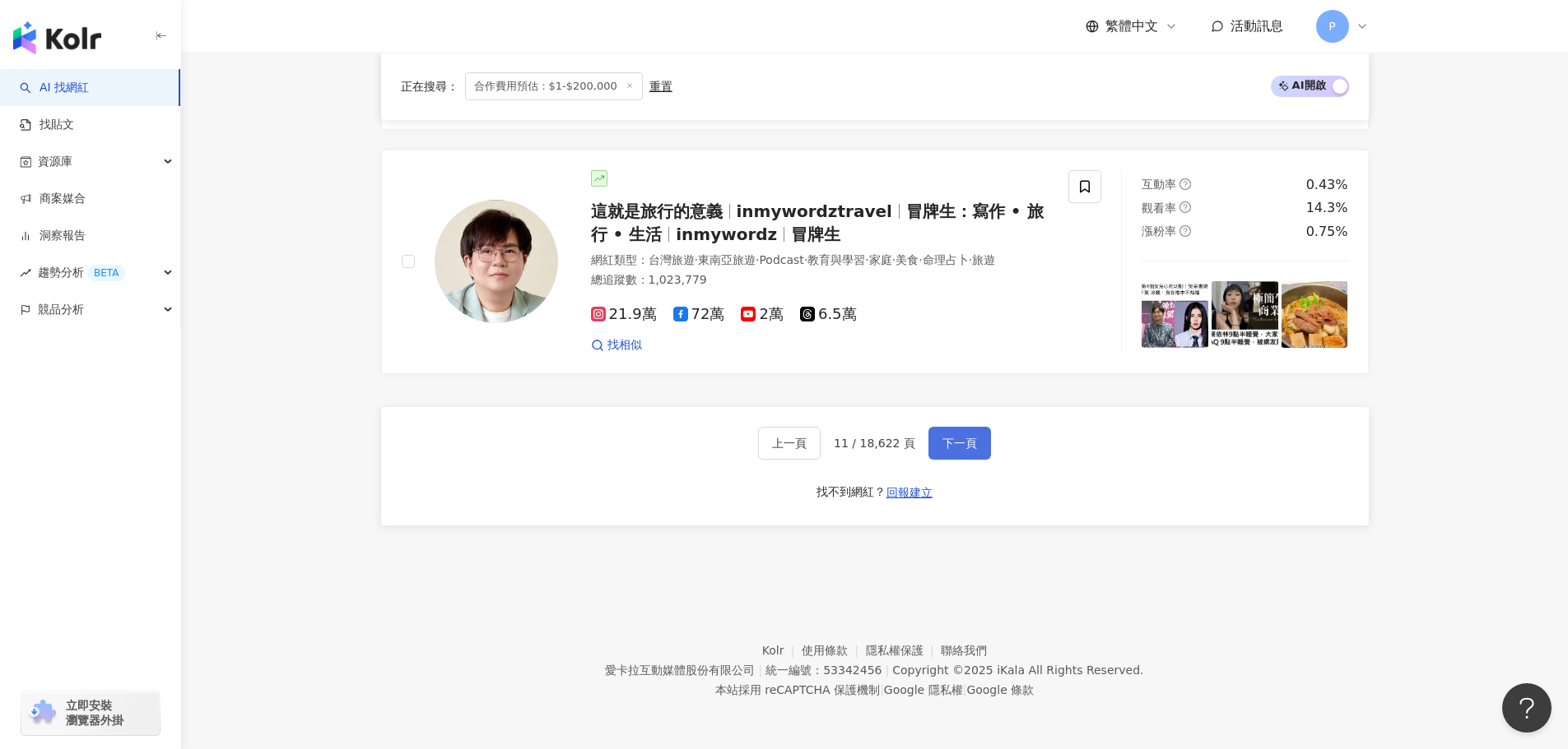
click at [962, 449] on span "下一頁" at bounding box center [960, 443] width 35 height 13
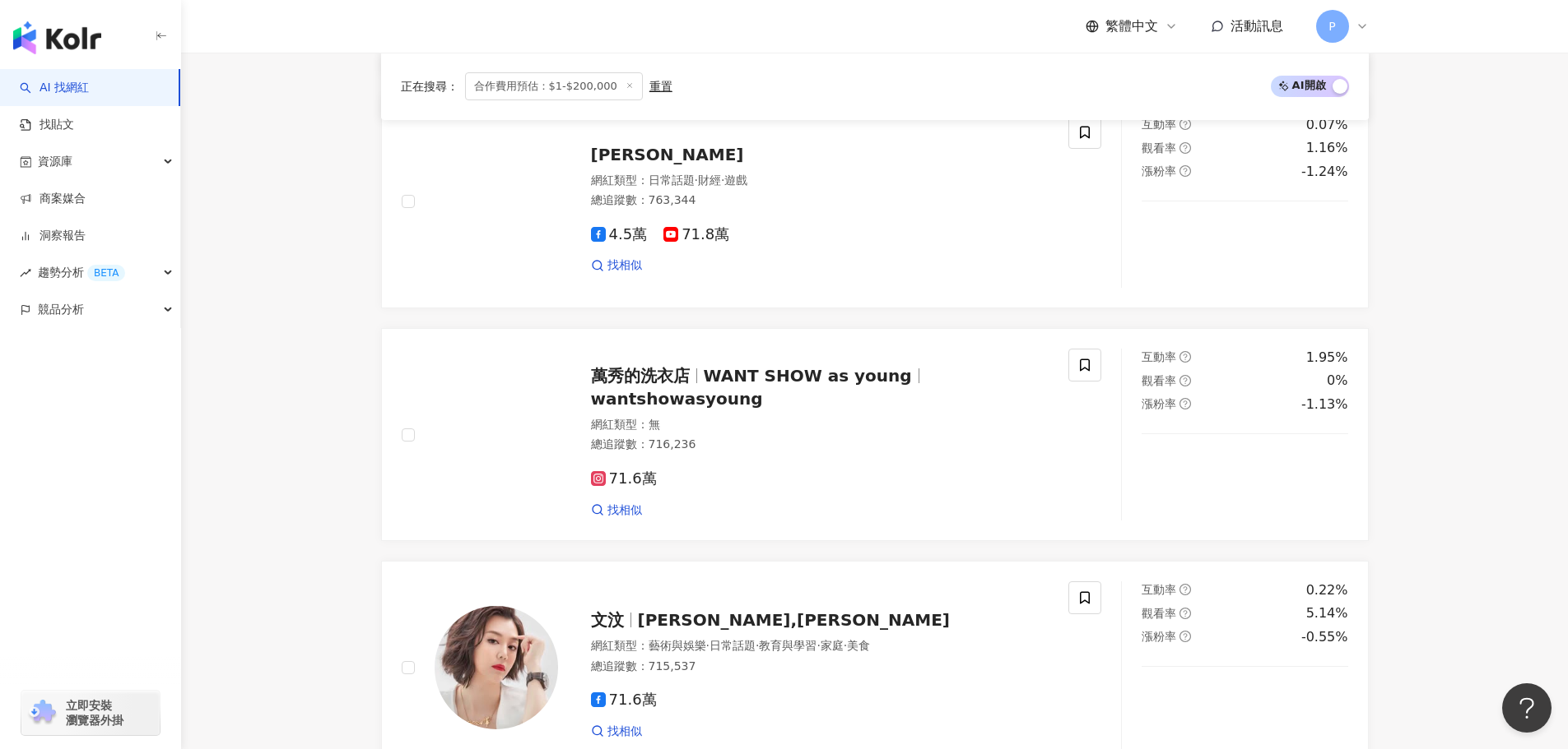
scroll to position [2759, 0]
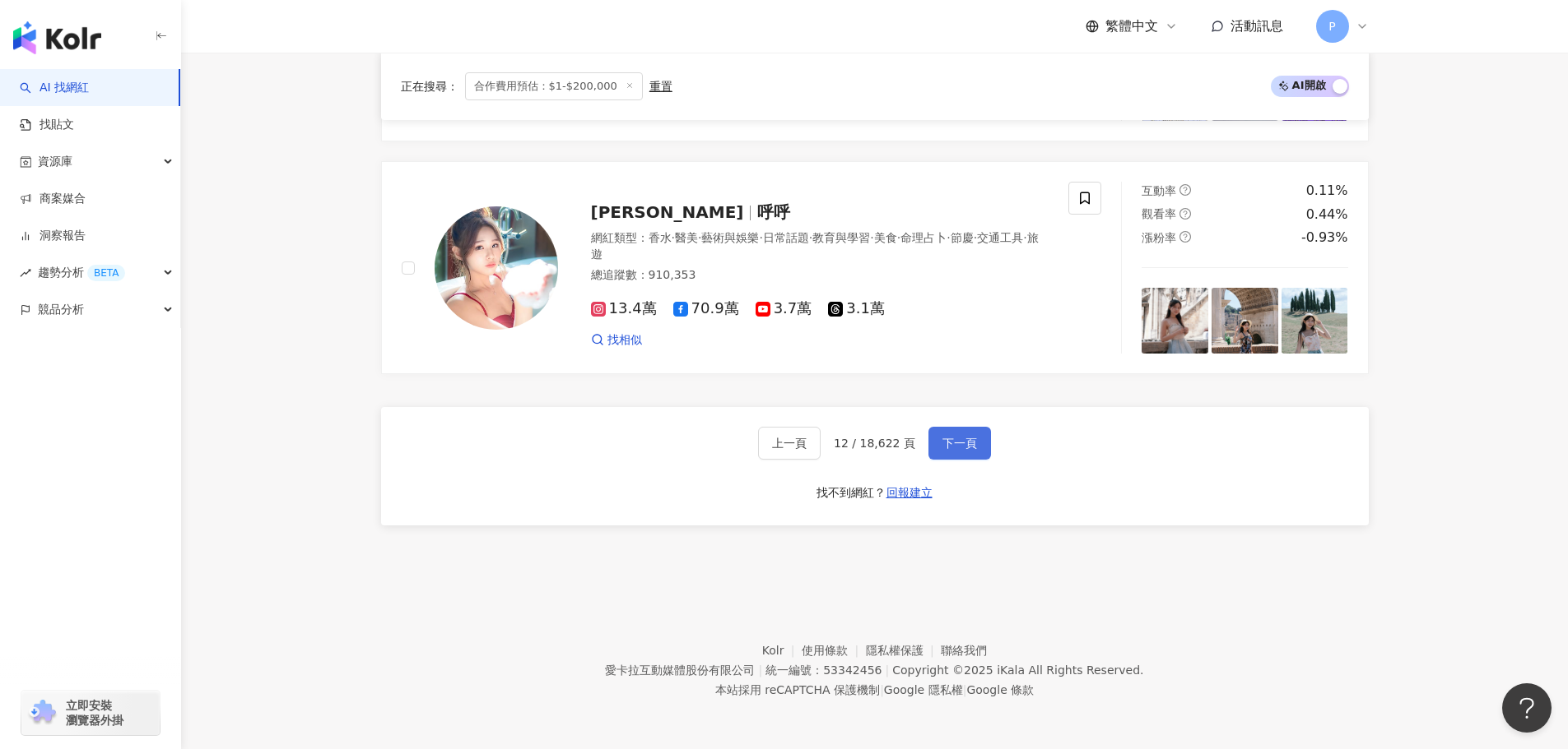
click at [948, 439] on span "下一頁" at bounding box center [960, 443] width 35 height 13
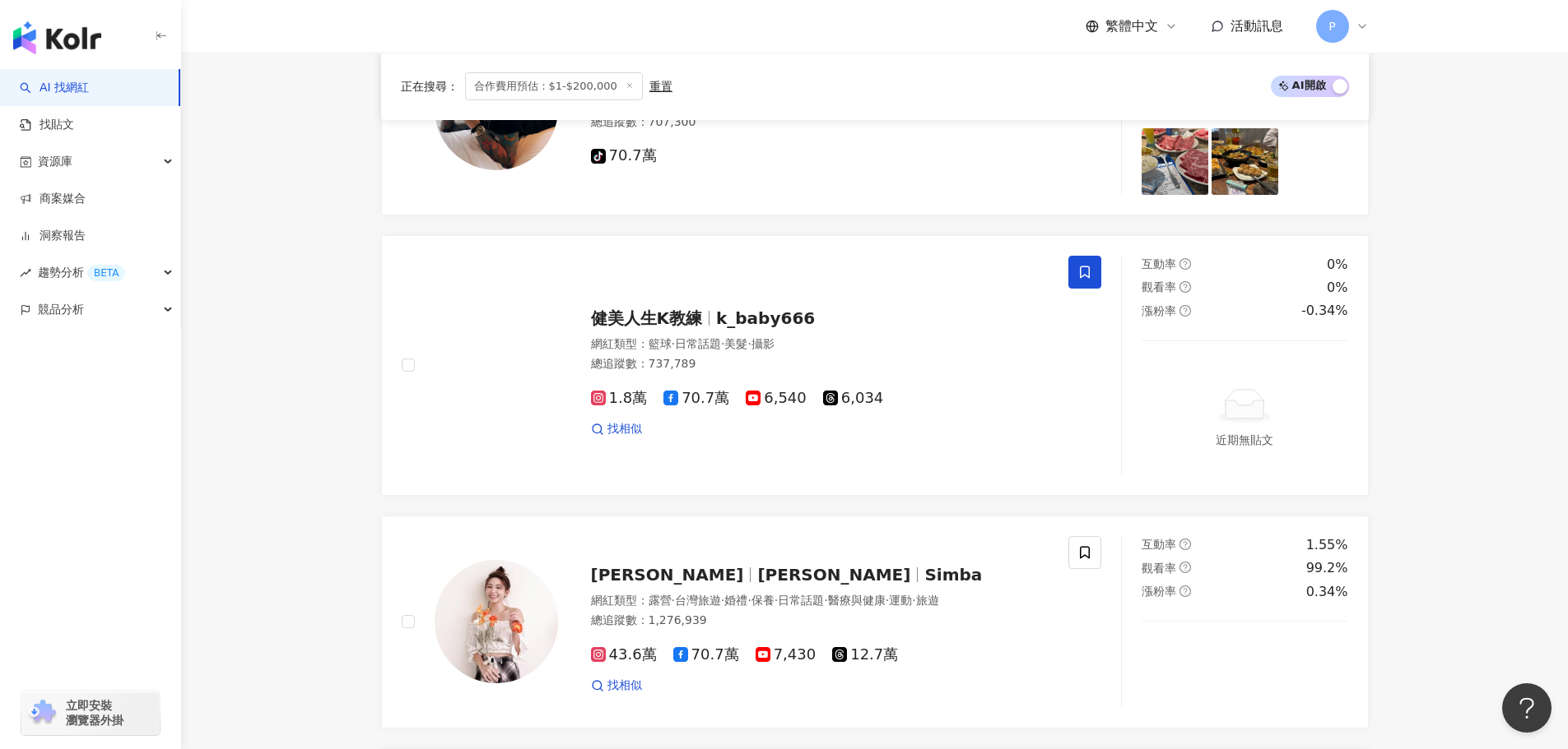
scroll to position [2983, 0]
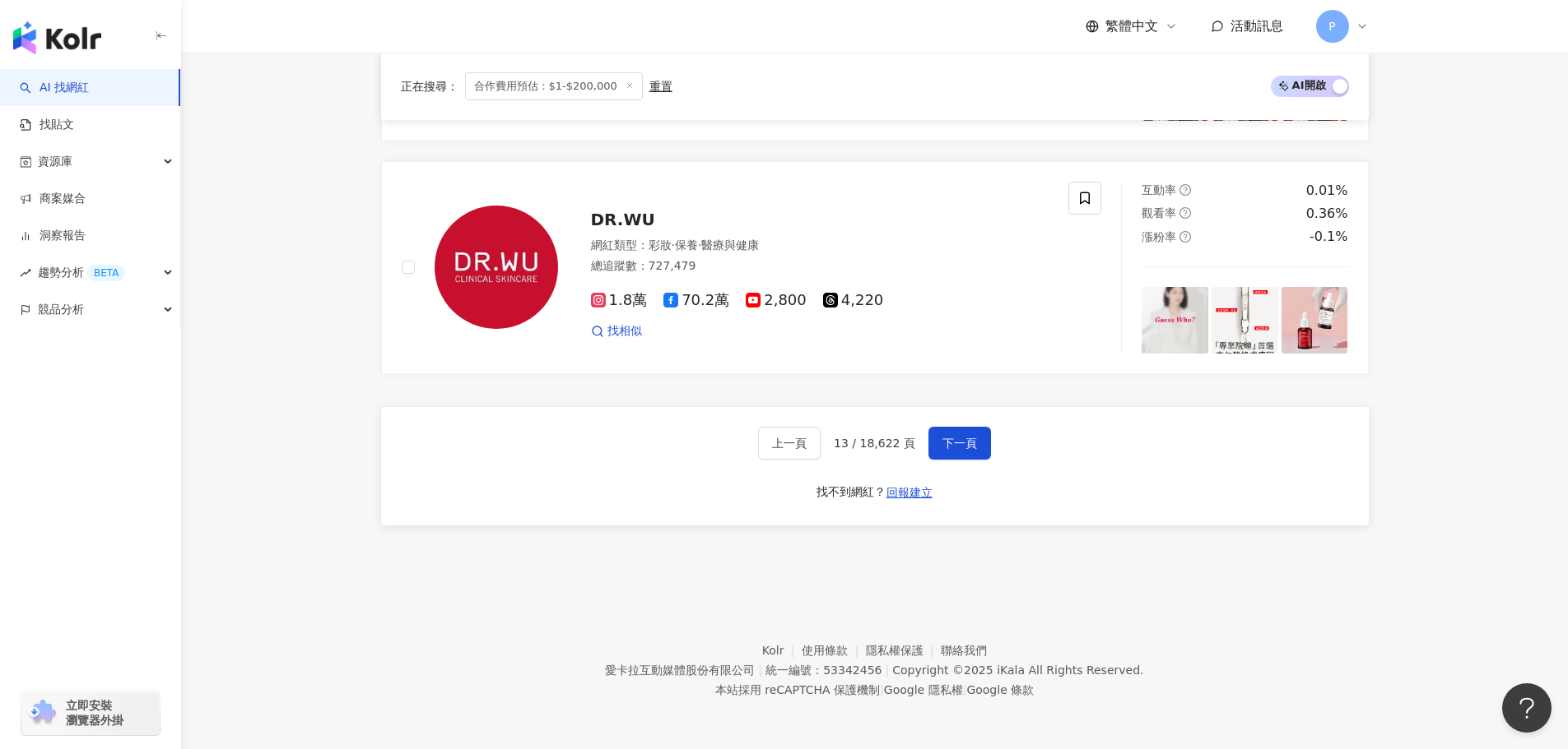
drag, startPoint x: 960, startPoint y: 440, endPoint x: 1062, endPoint y: 477, distance: 108.5
click at [959, 440] on span "下一頁" at bounding box center [960, 443] width 35 height 13
